Goal: Information Seeking & Learning: Learn about a topic

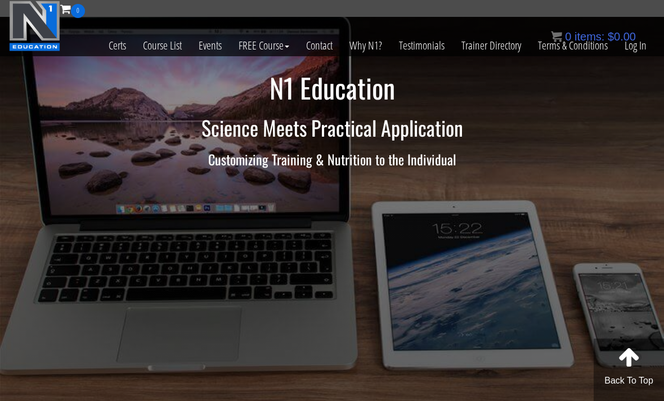
click at [636, 62] on link "Log In" at bounding box center [635, 45] width 39 height 55
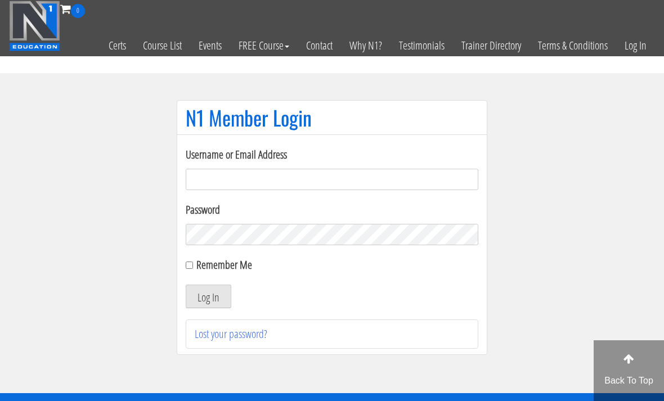
type input "info@macfitnesscoaching.com"
click at [213, 296] on button "Log In" at bounding box center [209, 297] width 46 height 24
click at [220, 301] on button "Log In" at bounding box center [209, 297] width 46 height 24
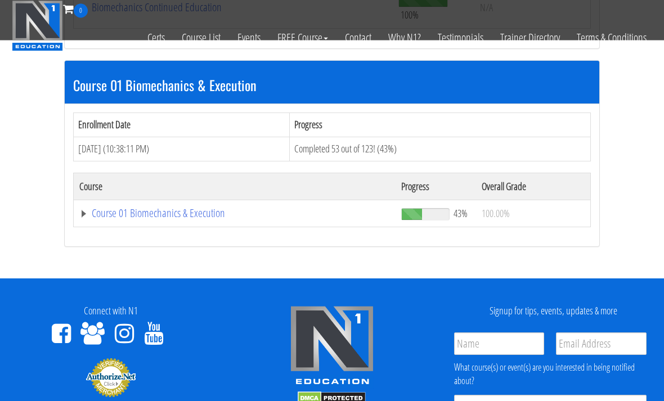
click at [187, 14] on link "Course 01 Biomechanics & Execution" at bounding box center [233, 7] width 308 height 11
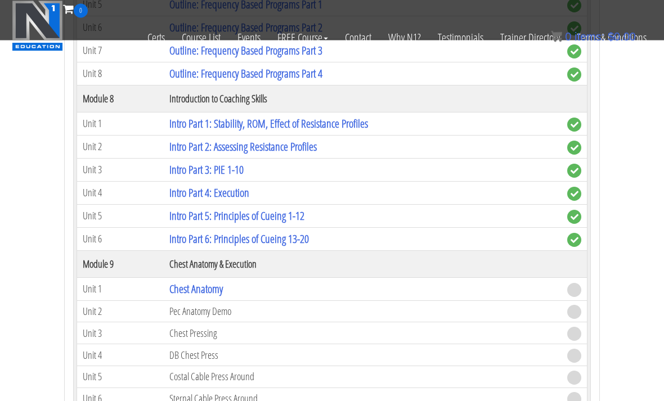
scroll to position [1789, 0]
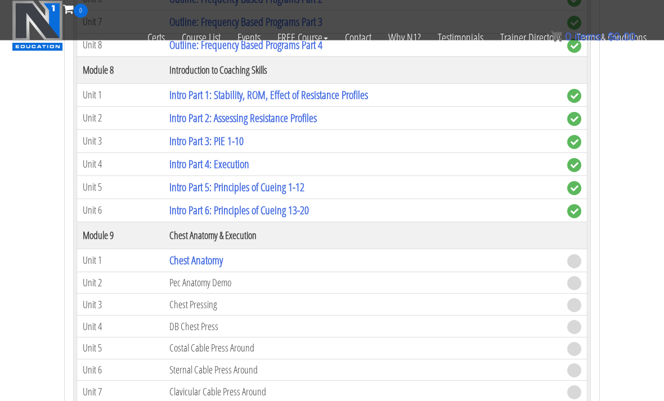
click at [219, 253] on link "Chest Anatomy" at bounding box center [195, 260] width 53 height 15
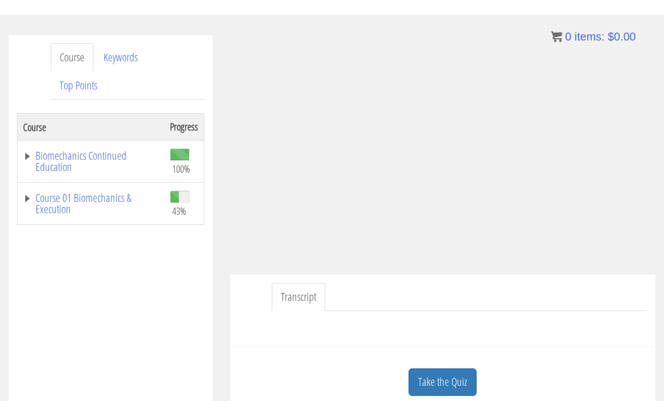
scroll to position [178, 0]
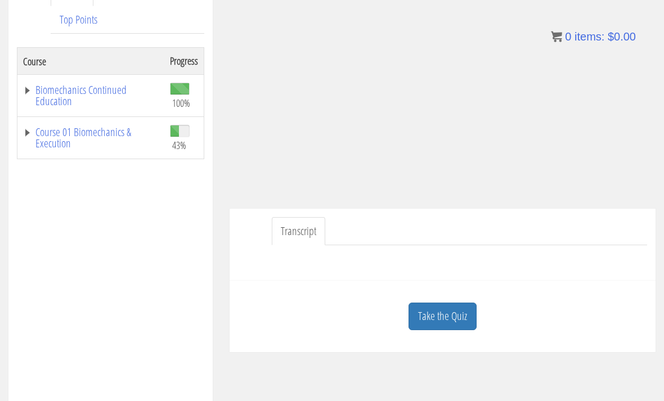
click at [456, 318] on link "Take the Quiz" at bounding box center [442, 317] width 68 height 28
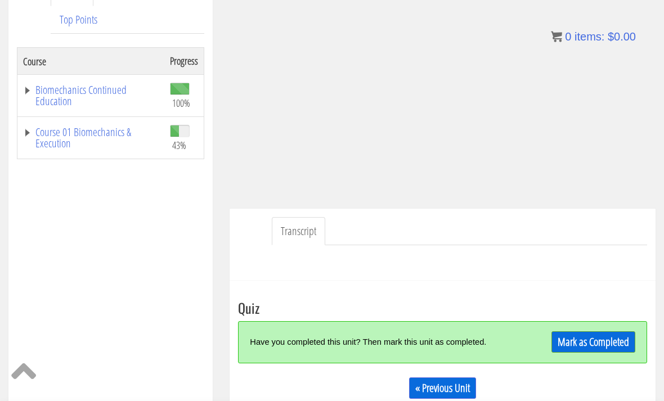
click at [609, 344] on link "Mark as Completed" at bounding box center [593, 341] width 84 height 21
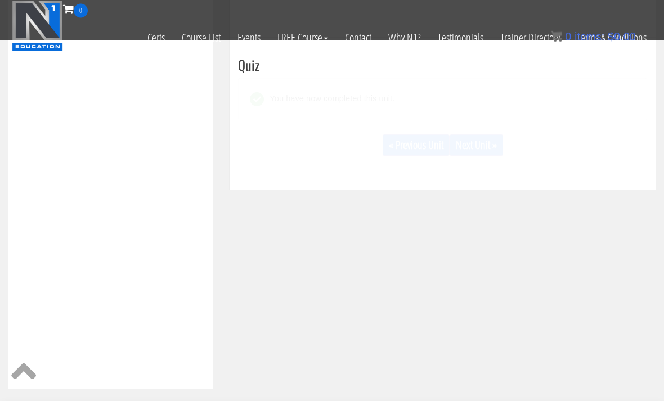
scroll to position [350, 0]
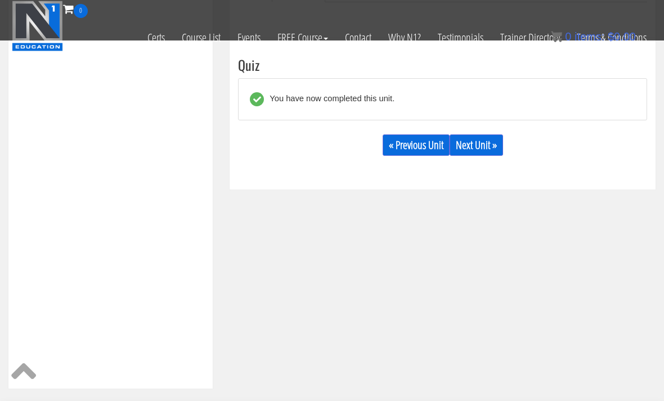
click at [501, 145] on link "Next Unit »" at bounding box center [475, 144] width 53 height 21
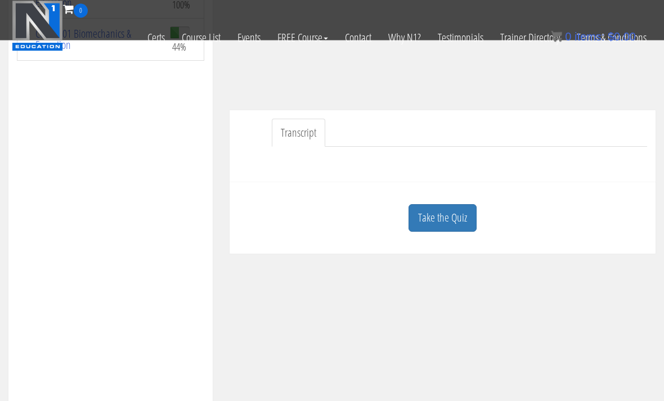
scroll to position [206, 0]
click at [432, 218] on link "Take the Quiz" at bounding box center [442, 218] width 68 height 28
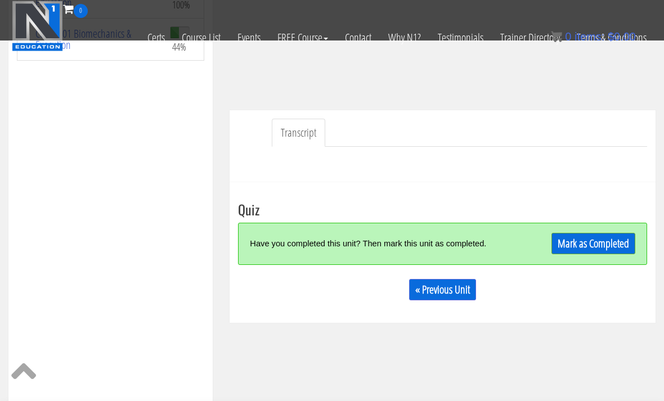
click at [562, 251] on link "Mark as Completed" at bounding box center [593, 243] width 84 height 21
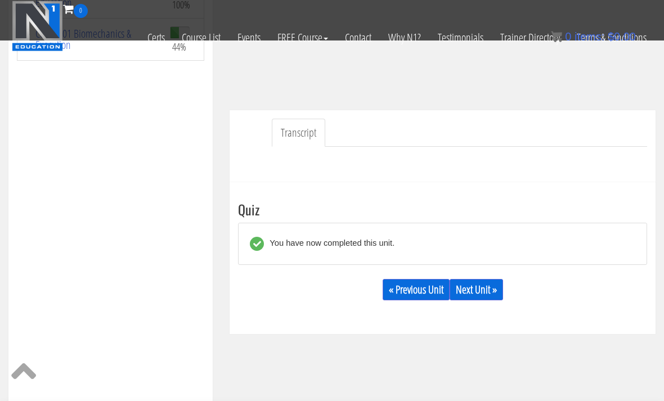
click at [474, 286] on link "Next Unit »" at bounding box center [475, 289] width 53 height 21
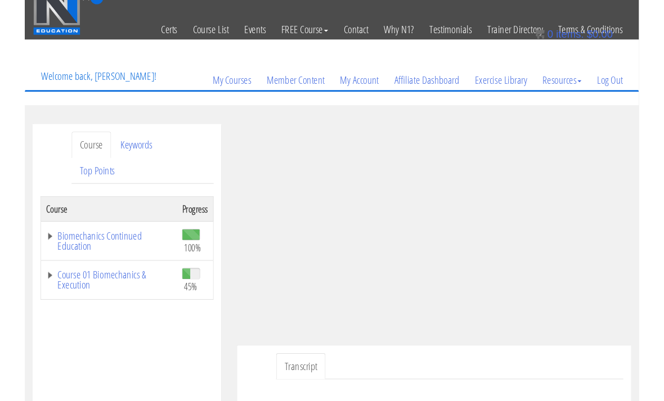
scroll to position [167, 0]
